Goal: Find specific page/section: Find specific page/section

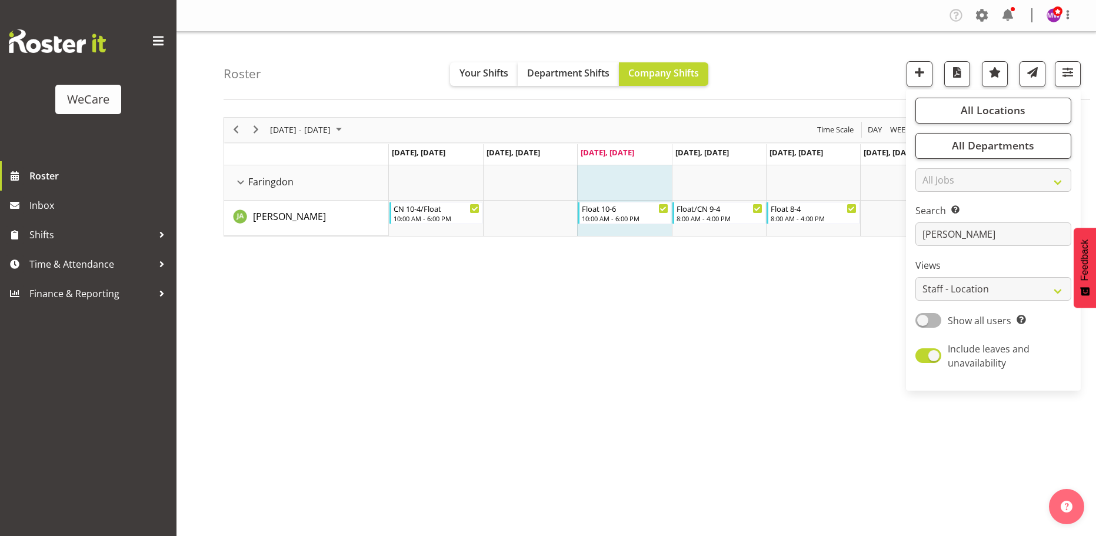
select select "location"
click at [997, 104] on span "All Locations" at bounding box center [993, 110] width 65 height 14
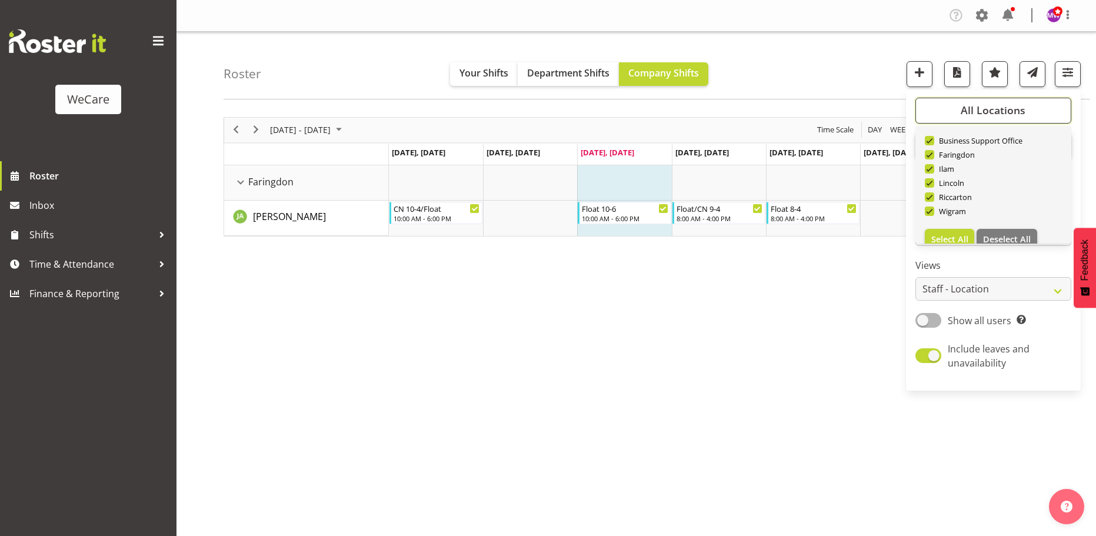
scroll to position [42, 0]
click at [997, 219] on span "Deselect All" at bounding box center [1007, 224] width 48 height 11
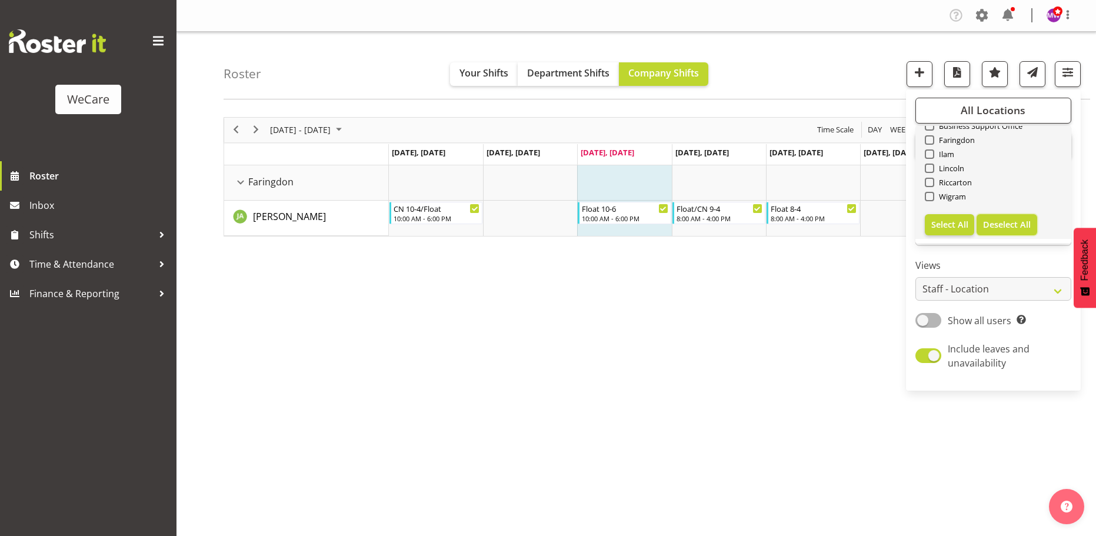
checkbox input "false"
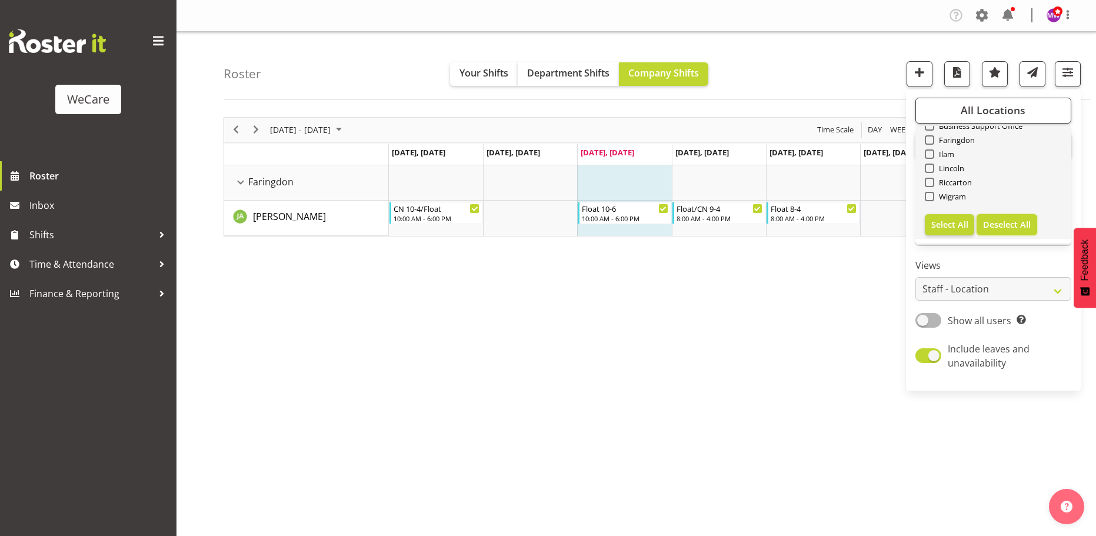
checkbox input "false"
click at [946, 139] on span "Faringdon" at bounding box center [954, 139] width 41 height 9
click at [933, 139] on input "Faringdon" at bounding box center [929, 140] width 8 height 8
checkbox input "true"
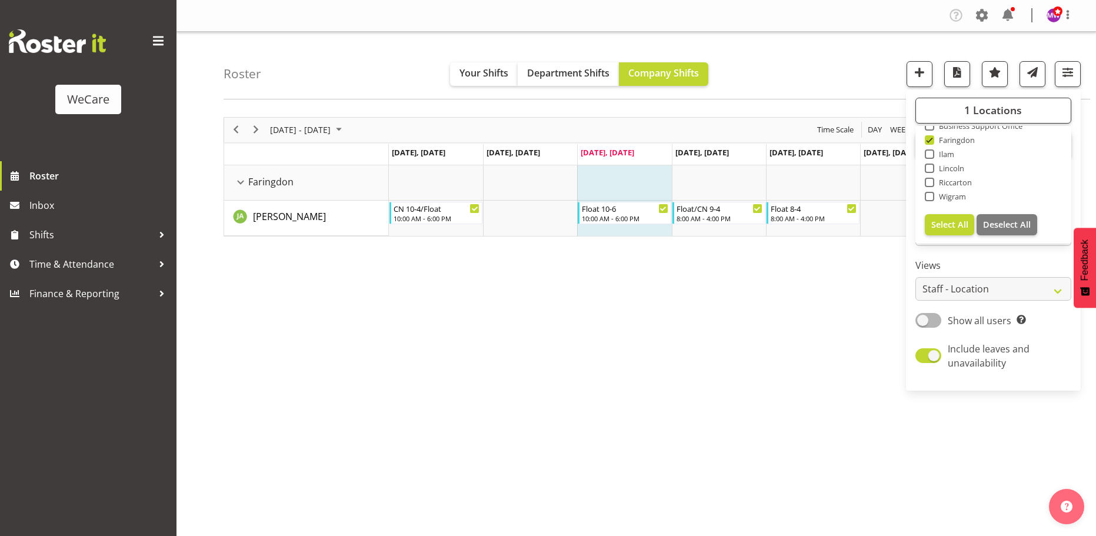
click at [661, 401] on div "[DATE] - [DATE] [DATE] Day Week Fortnight Month calendar Month Agenda Time Scal…" at bounding box center [660, 343] width 873 height 471
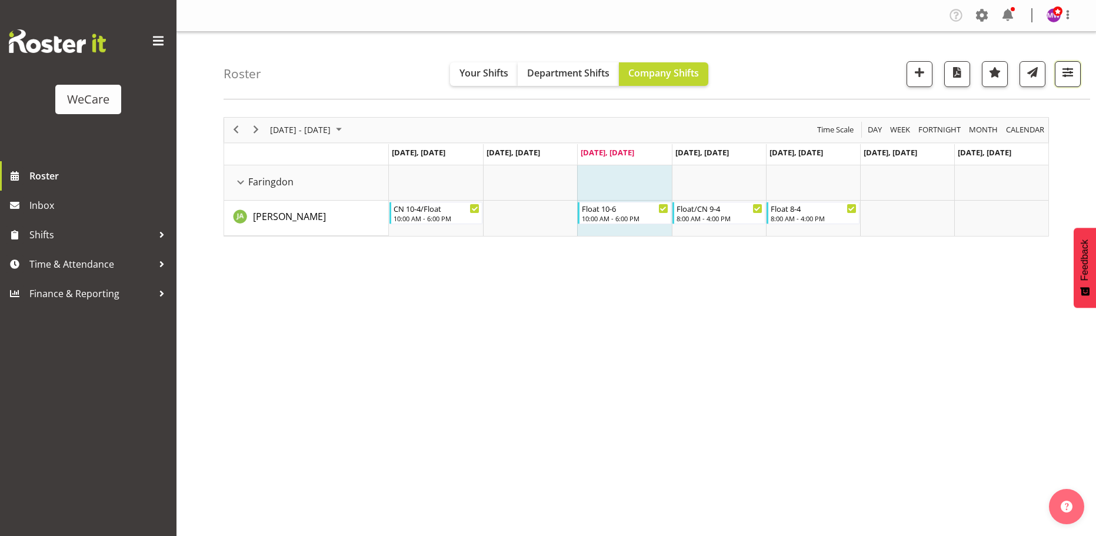
click at [1061, 78] on span "button" at bounding box center [1067, 72] width 15 height 15
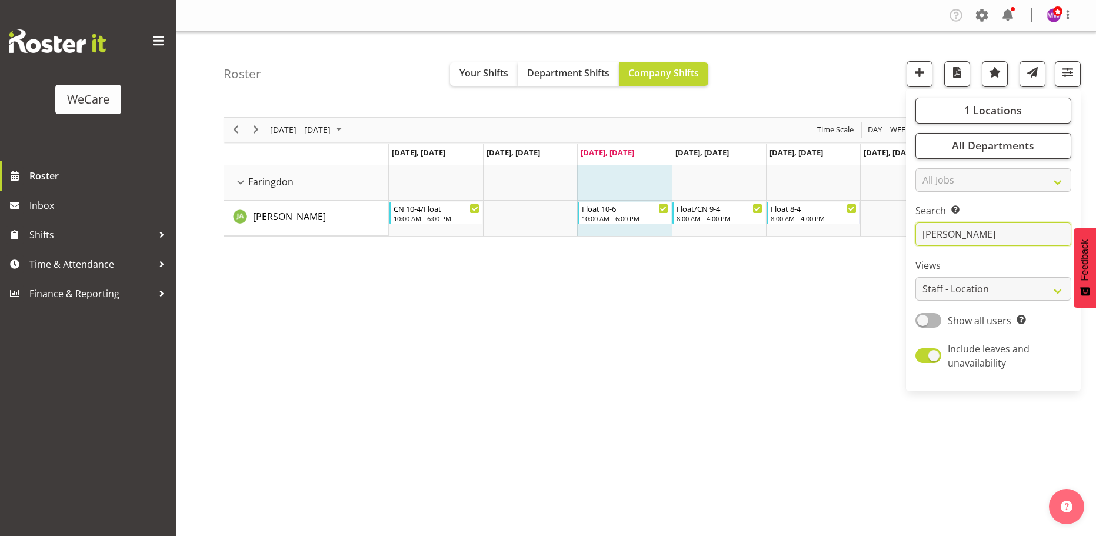
click at [968, 227] on input "[PERSON_NAME]" at bounding box center [993, 234] width 156 height 24
type input "j"
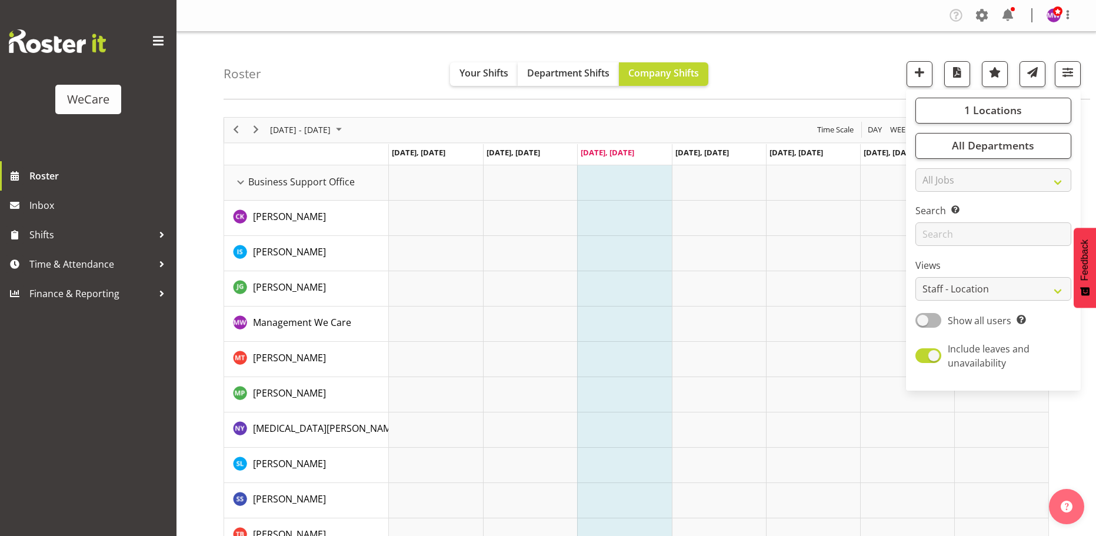
click at [784, 74] on div "Roster Your Shifts Department Shifts Company Shifts 1 Locations Clear Business …" at bounding box center [657, 66] width 867 height 68
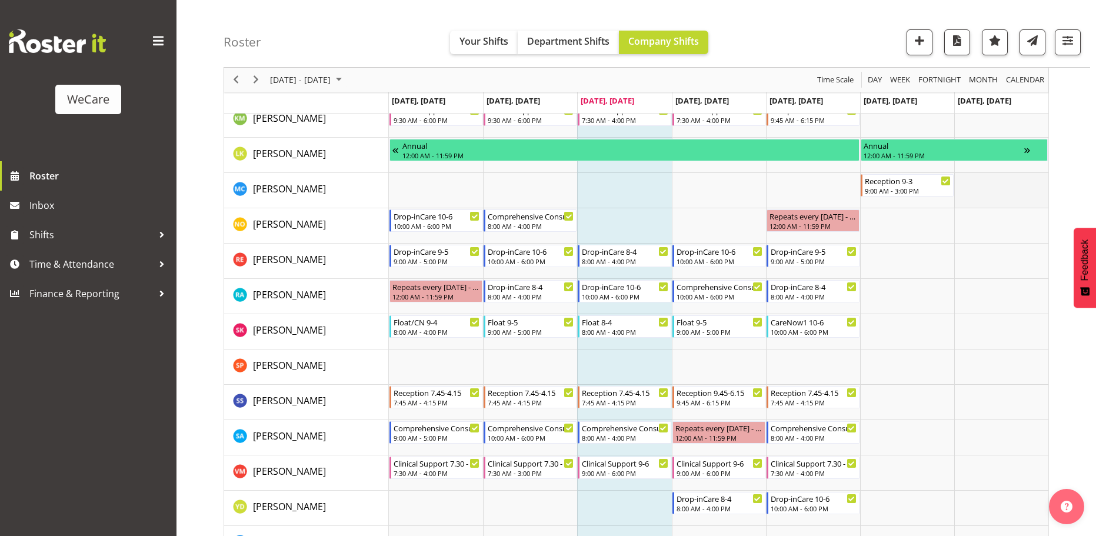
scroll to position [706, 0]
